Goal: Task Accomplishment & Management: Use online tool/utility

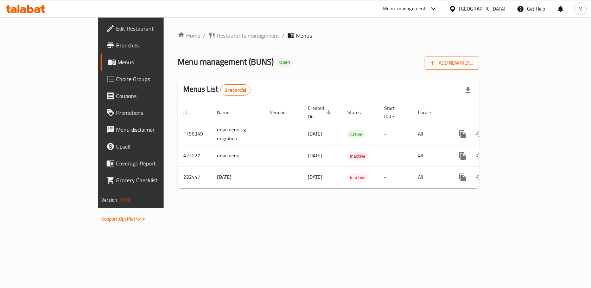
click at [473, 63] on span "Add New Menu" at bounding box center [451, 63] width 43 height 9
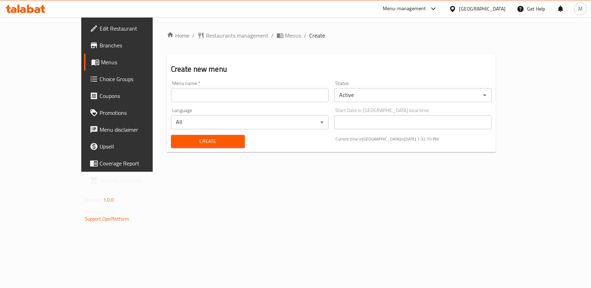
click at [171, 97] on input "text" at bounding box center [250, 95] width 158 height 14
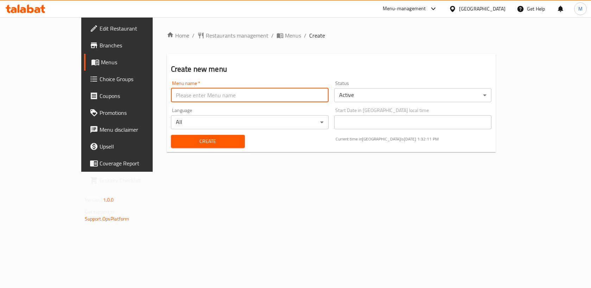
click at [153, 172] on div "Home / Restaurants management / Menus / Create Create new menu Menu name   * Me…" at bounding box center [331, 94] width 357 height 155
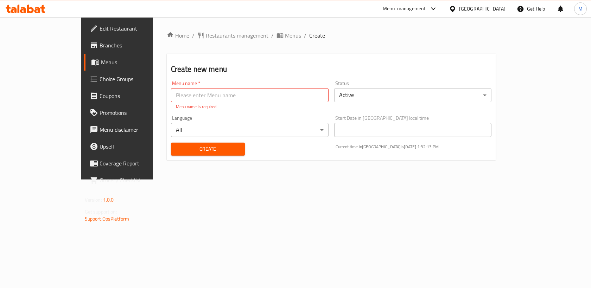
click at [101, 62] on span "Menus" at bounding box center [137, 62] width 73 height 8
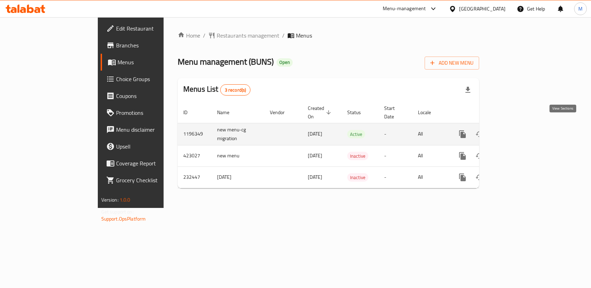
click at [516, 131] on icon "enhanced table" at bounding box center [513, 134] width 6 height 6
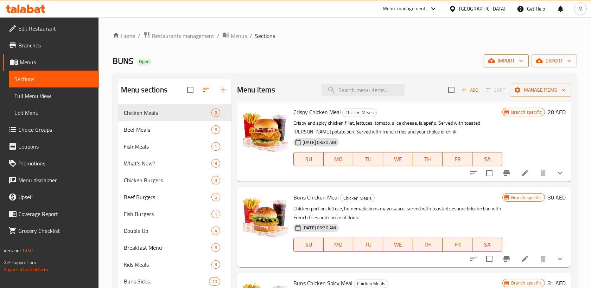
click at [522, 62] on icon "button" at bounding box center [520, 60] width 7 height 7
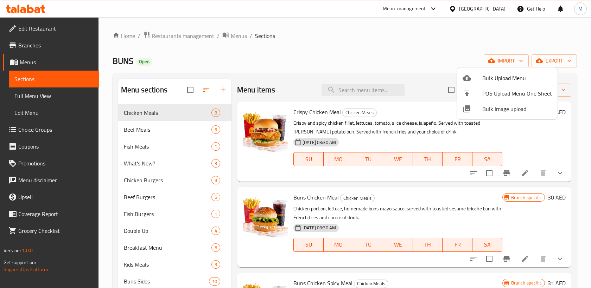
click at [406, 52] on div at bounding box center [295, 144] width 591 height 288
